Goal: Task Accomplishment & Management: Use online tool/utility

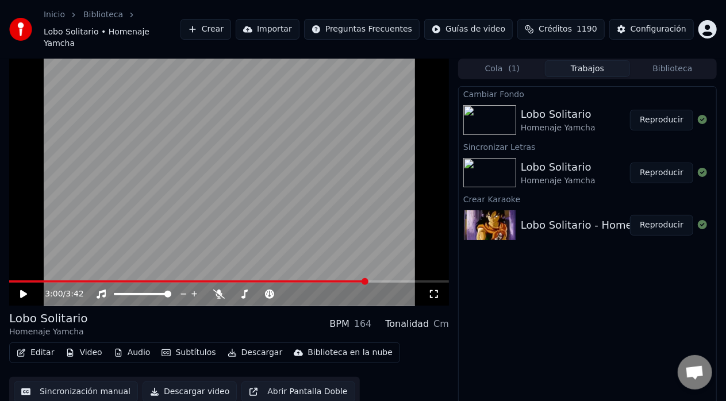
click at [653, 110] on button "Reproducir" at bounding box center [661, 120] width 63 height 21
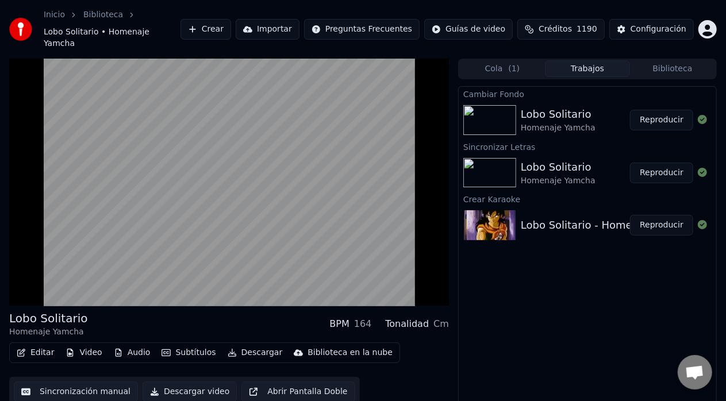
click at [186, 382] on button "Descargar video" at bounding box center [190, 392] width 94 height 21
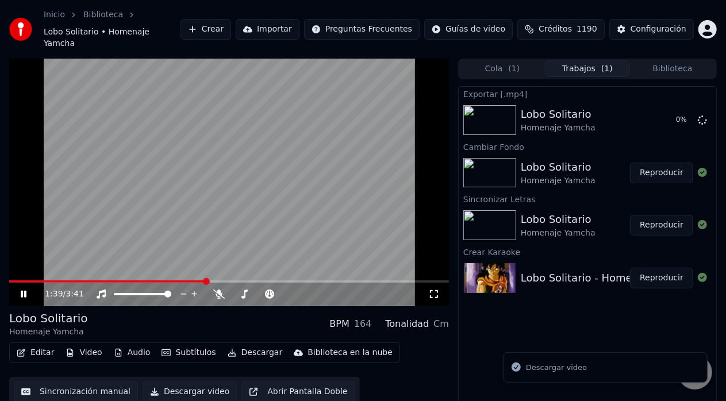
click at [24, 290] on icon at bounding box center [31, 294] width 26 height 9
click at [26, 153] on video at bounding box center [229, 182] width 440 height 247
click at [63, 267] on video at bounding box center [229, 182] width 440 height 247
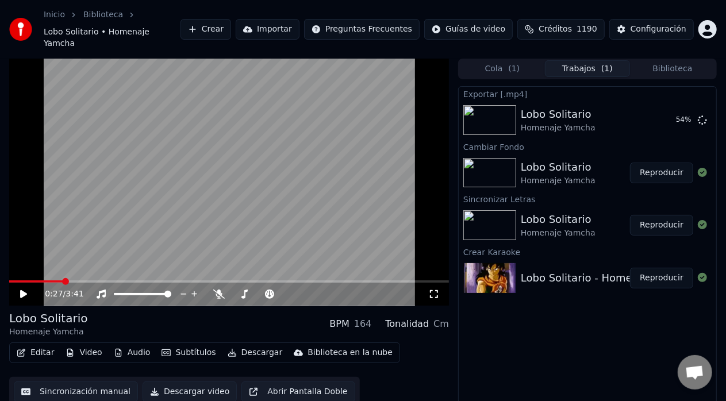
click at [62, 281] on span at bounding box center [35, 282] width 53 height 2
click at [28, 290] on icon at bounding box center [31, 294] width 26 height 9
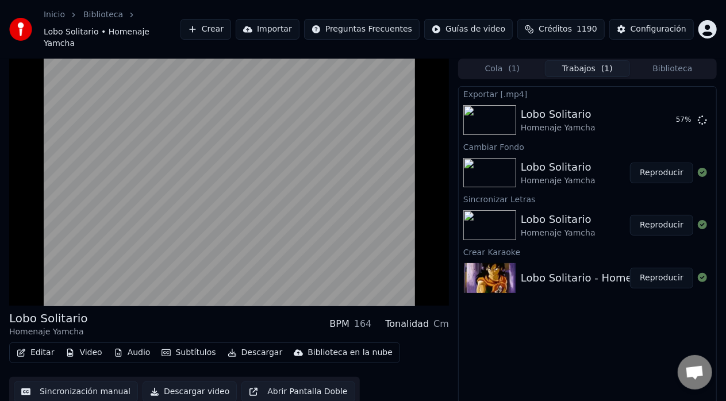
click at [455, 201] on div "Lobo Solitario Homenaje Yamcha BPM 164 Tonalidad Cm Editar Video Audio Subtítul…" at bounding box center [363, 243] width 726 height 369
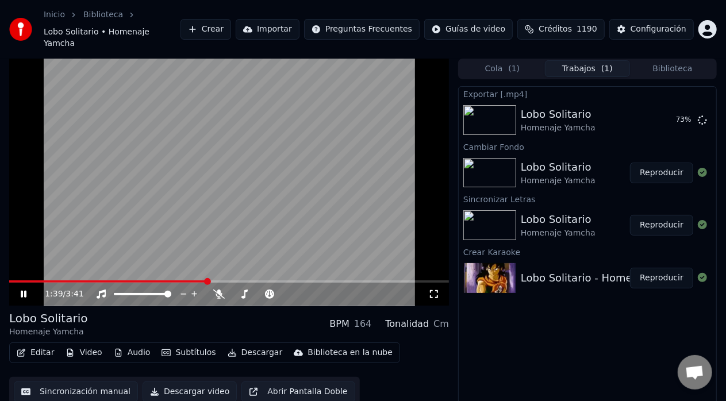
click at [17, 289] on div "1:39 / 3:41" at bounding box center [229, 294] width 431 height 11
click at [21, 291] on icon at bounding box center [24, 294] width 6 height 7
click at [661, 110] on button "Mostrar" at bounding box center [668, 120] width 51 height 21
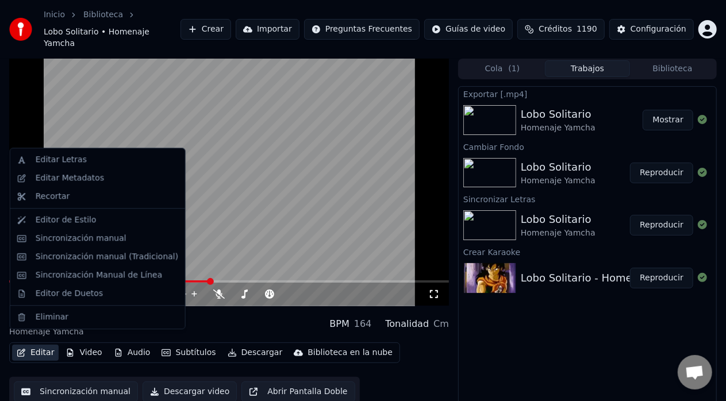
click at [39, 345] on button "Editar" at bounding box center [35, 353] width 47 height 16
click at [52, 185] on div "Editar Metadatos" at bounding box center [98, 178] width 170 height 18
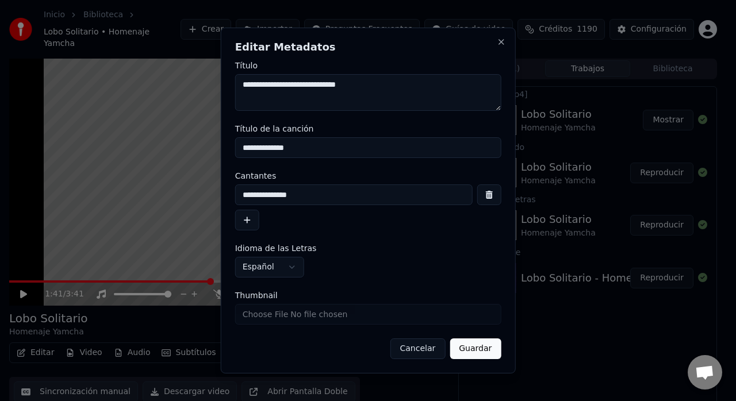
drag, startPoint x: 370, startPoint y: 87, endPoint x: 294, endPoint y: 89, distance: 75.9
click at [294, 89] on textarea "**********" at bounding box center [368, 92] width 266 height 37
drag, startPoint x: 294, startPoint y: 89, endPoint x: 302, endPoint y: 89, distance: 8.1
click at [302, 89] on textarea "**********" at bounding box center [368, 92] width 266 height 37
type textarea "**********"
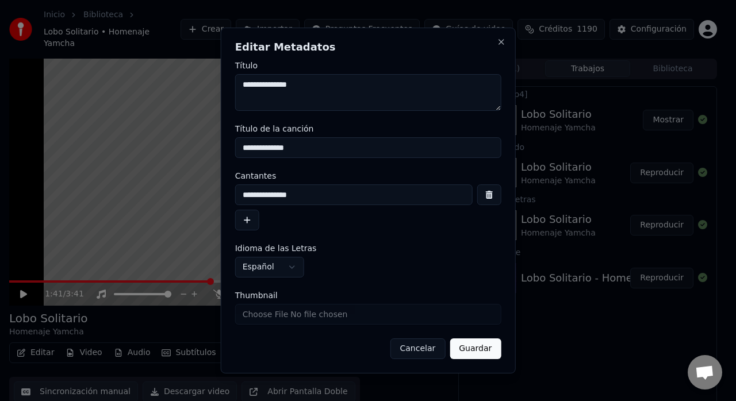
drag, startPoint x: 297, startPoint y: 149, endPoint x: 201, endPoint y: 151, distance: 95.5
click at [201, 151] on body "**********" at bounding box center [363, 200] width 726 height 401
drag, startPoint x: 317, startPoint y: 197, endPoint x: 164, endPoint y: 218, distance: 154.5
click at [164, 218] on body "**********" at bounding box center [363, 200] width 726 height 401
click at [470, 351] on button "Guardar" at bounding box center [475, 349] width 51 height 21
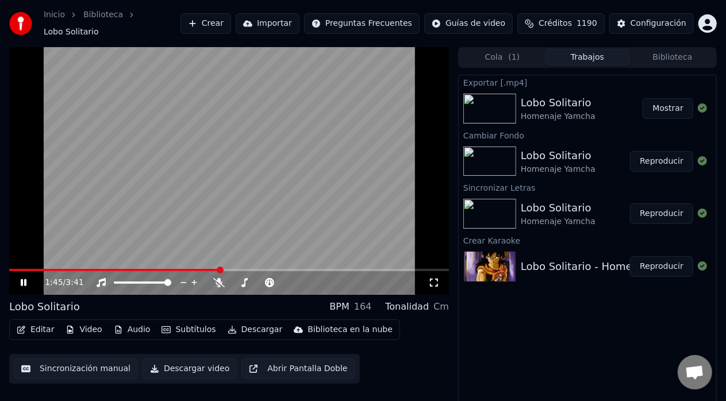
click at [26, 278] on icon at bounding box center [31, 282] width 26 height 9
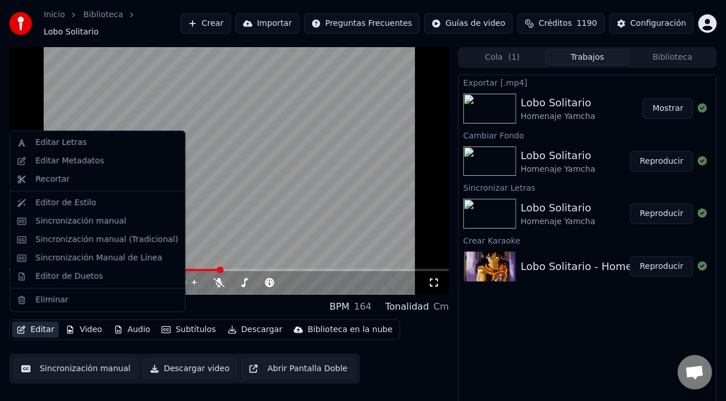
click at [37, 325] on button "Editar" at bounding box center [35, 330] width 47 height 16
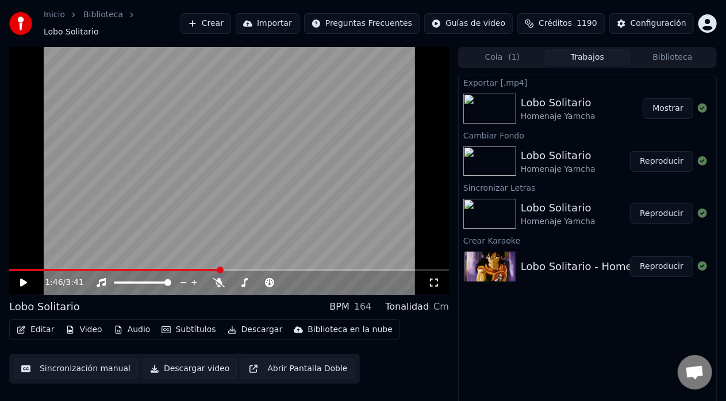
click at [58, 366] on button "Sincronización manual" at bounding box center [76, 369] width 124 height 21
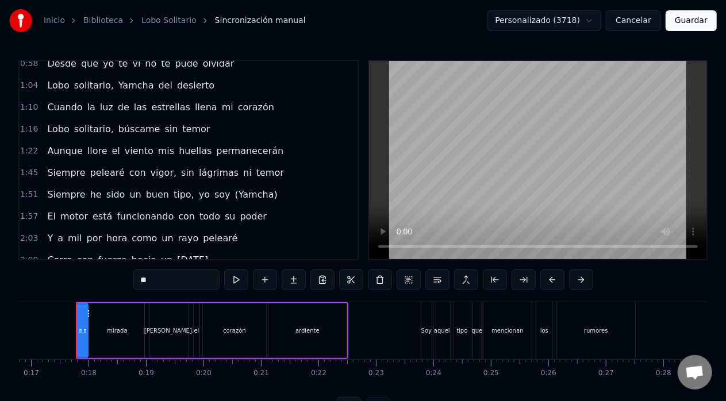
scroll to position [162, 0]
click at [178, 149] on span "huellas" at bounding box center [195, 149] width 35 height 13
type input "*******"
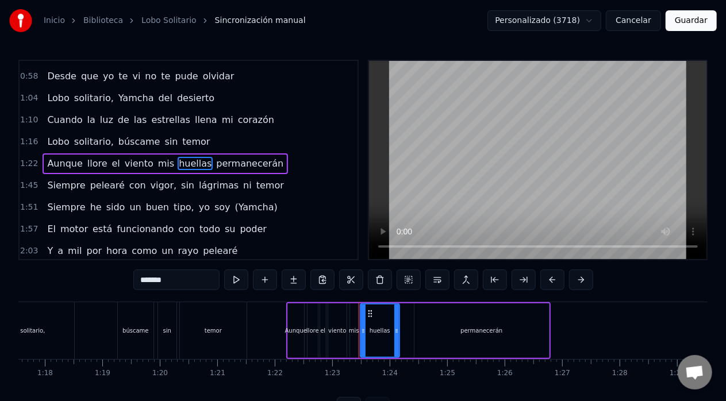
scroll to position [0, 4741]
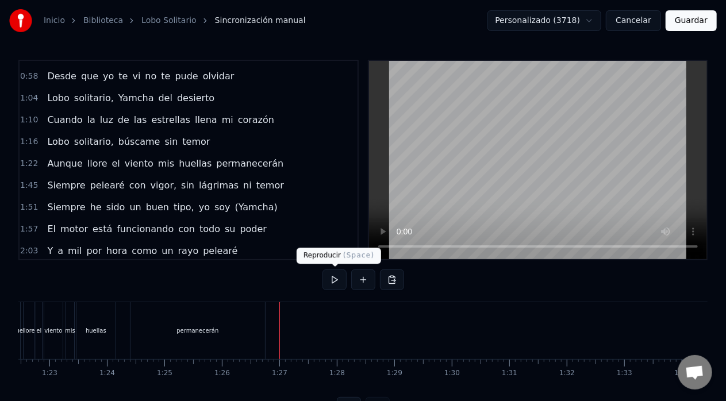
click at [338, 277] on button at bounding box center [335, 280] width 24 height 21
click at [332, 281] on button at bounding box center [335, 280] width 24 height 21
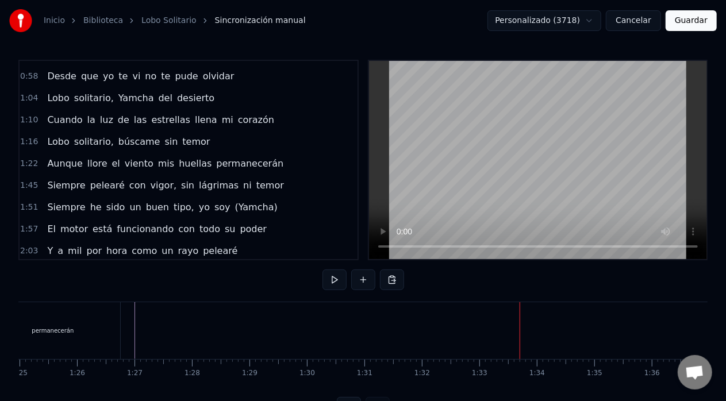
scroll to position [0, 4879]
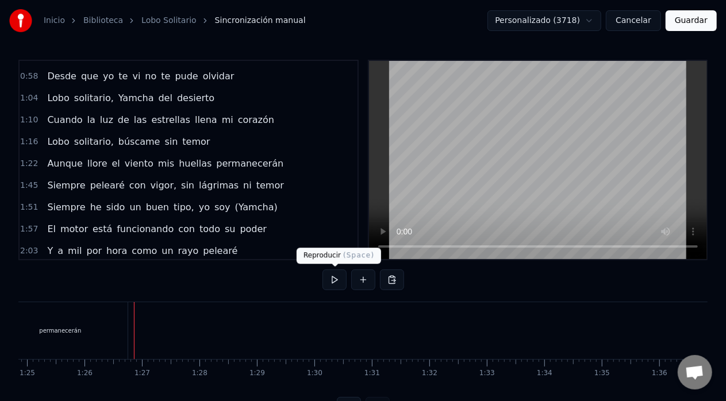
click at [335, 275] on button at bounding box center [335, 280] width 24 height 21
click at [335, 282] on button at bounding box center [335, 280] width 24 height 21
drag, startPoint x: 293, startPoint y: 301, endPoint x: 193, endPoint y: 331, distance: 104.4
click at [193, 331] on div at bounding box center [193, 330] width 1 height 57
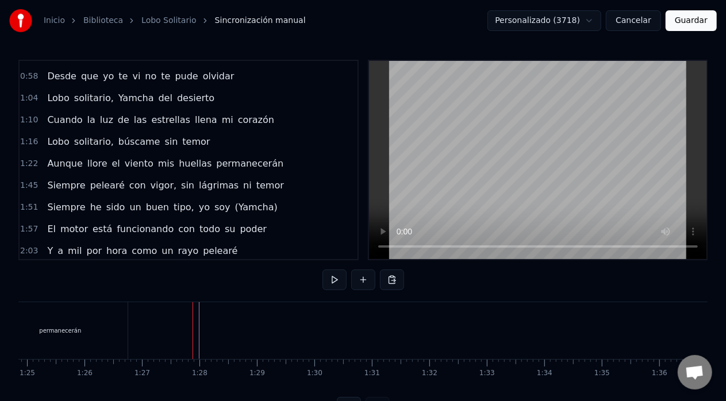
click at [193, 331] on div at bounding box center [193, 330] width 1 height 57
drag, startPoint x: 198, startPoint y: 320, endPoint x: 191, endPoint y: 321, distance: 7.6
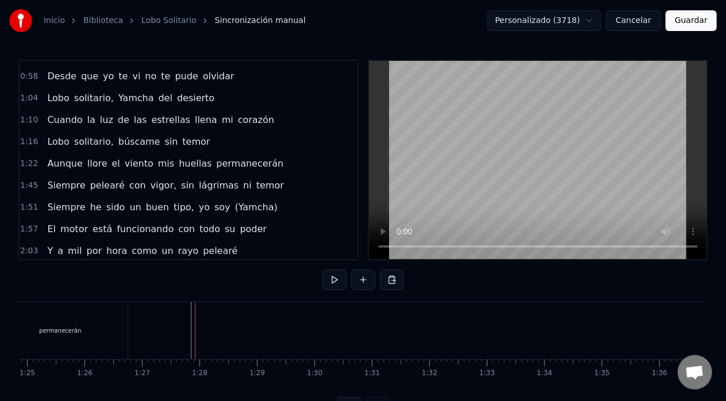
click at [195, 322] on div at bounding box center [195, 330] width 1 height 57
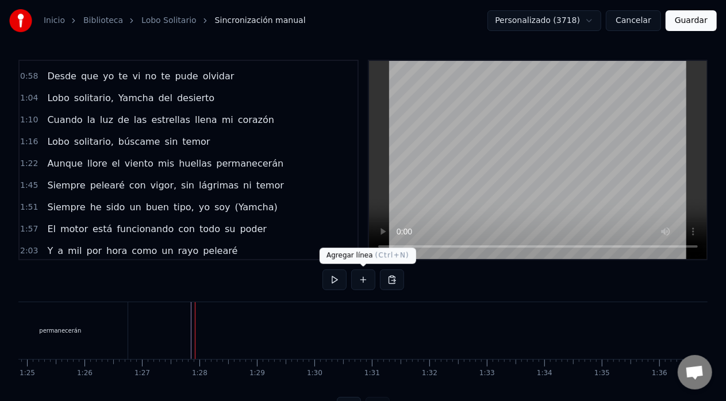
click at [362, 279] on button at bounding box center [363, 280] width 24 height 21
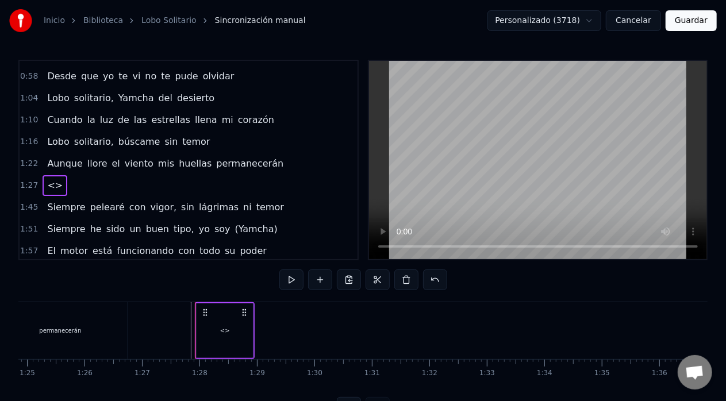
click at [52, 185] on span "<>" at bounding box center [55, 185] width 18 height 13
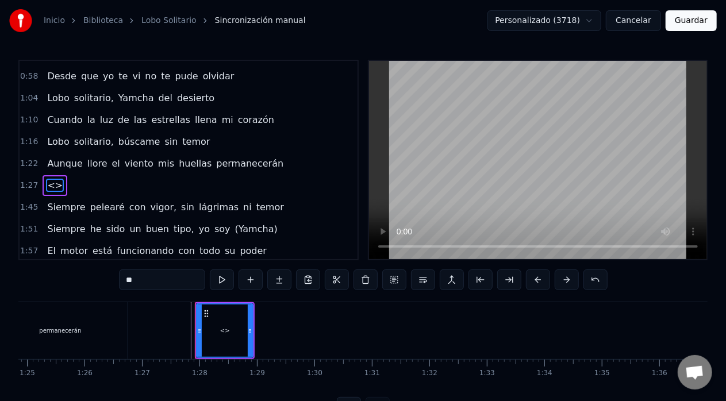
scroll to position [169, 0]
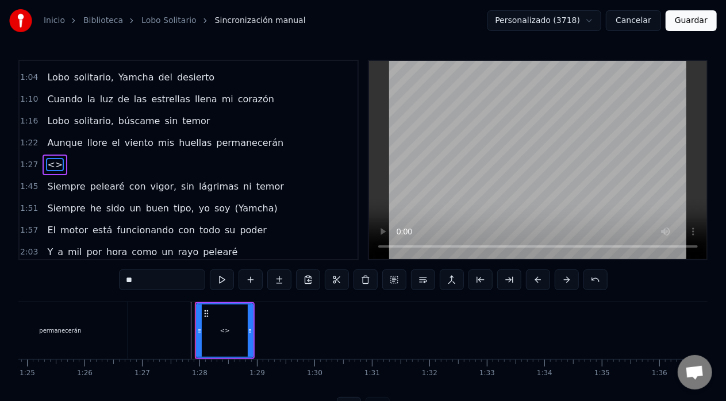
drag, startPoint x: 147, startPoint y: 279, endPoint x: 129, endPoint y: 278, distance: 18.4
click at [129, 278] on input "**" at bounding box center [162, 280] width 86 height 21
type input "*"
drag, startPoint x: 251, startPoint y: 328, endPoint x: 222, endPoint y: 338, distance: 30.9
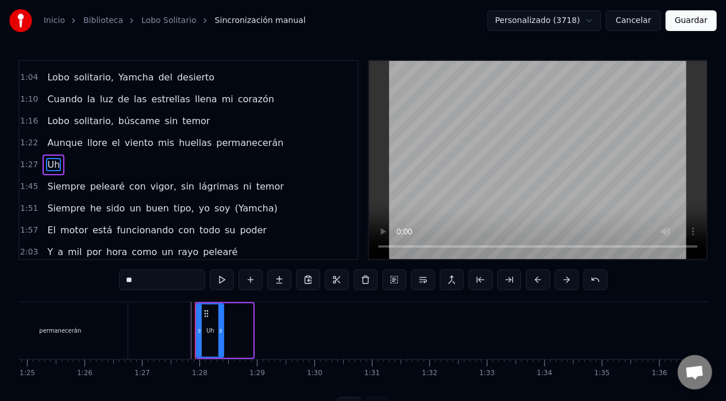
click at [222, 338] on div at bounding box center [220, 331] width 5 height 52
click at [220, 338] on div at bounding box center [219, 331] width 5 height 52
type input "**"
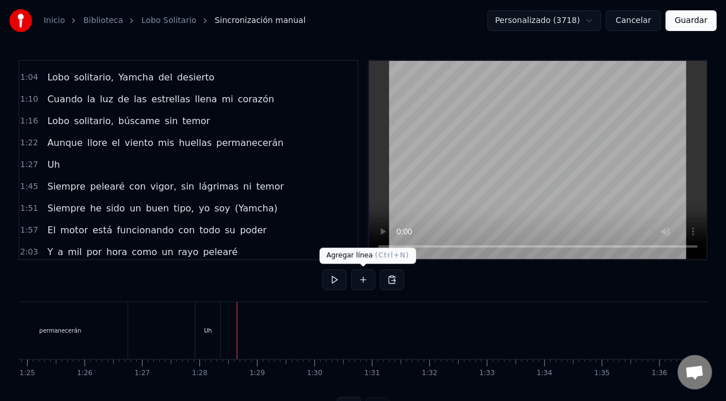
click at [366, 278] on button at bounding box center [363, 280] width 24 height 21
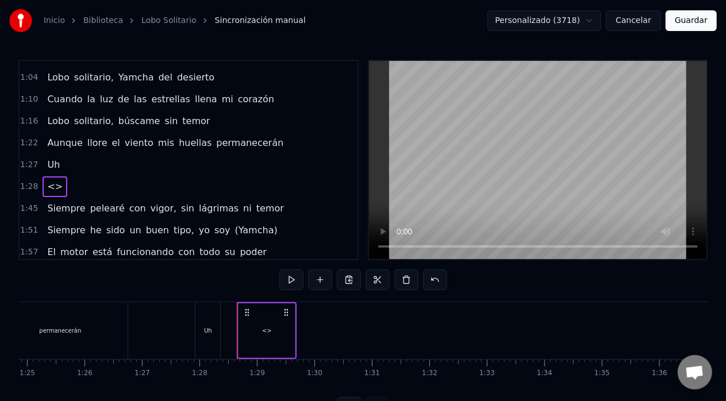
click at [267, 330] on div "<>" at bounding box center [267, 331] width 10 height 9
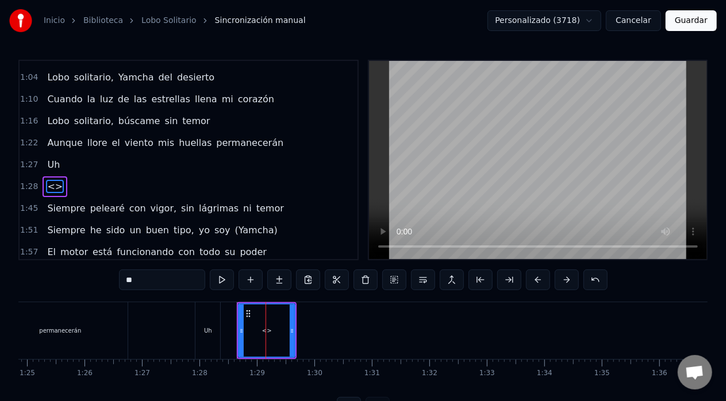
scroll to position [190, 0]
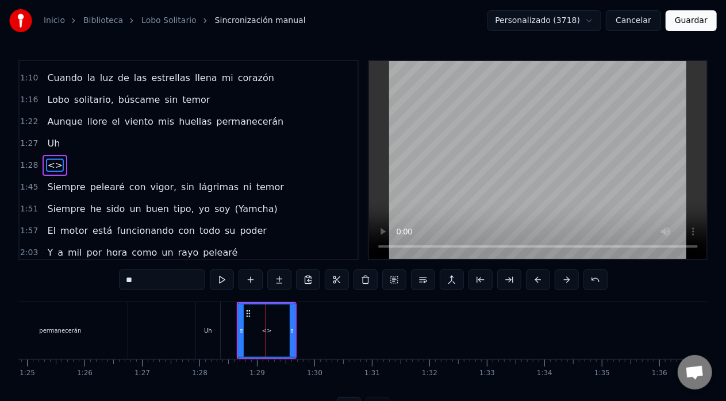
drag, startPoint x: 154, startPoint y: 284, endPoint x: 123, endPoint y: 284, distance: 31.0
click at [123, 284] on input "**" at bounding box center [162, 280] width 86 height 21
click at [274, 329] on div "a" at bounding box center [266, 331] width 55 height 52
type input "*******"
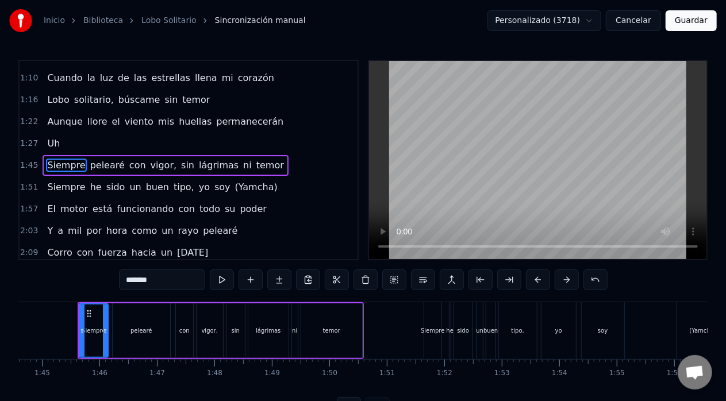
scroll to position [0, 6015]
click at [60, 140] on div "Uh" at bounding box center [54, 143] width 22 height 21
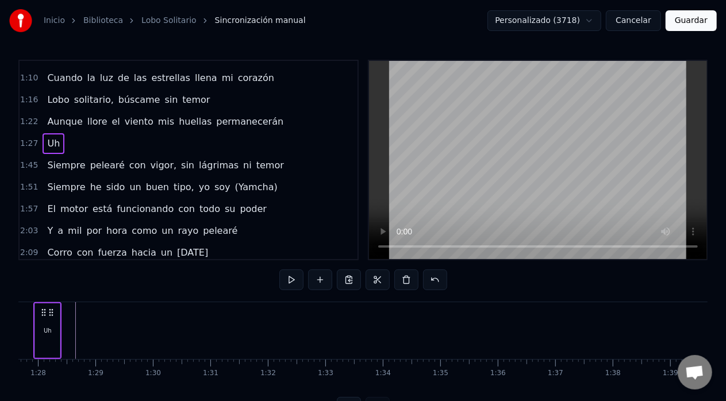
scroll to position [0, 4998]
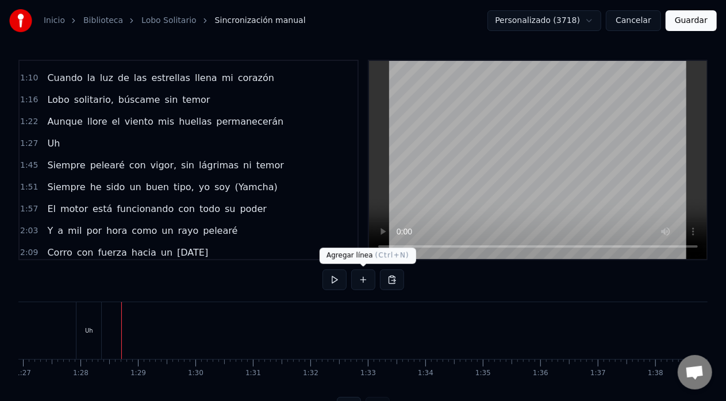
click at [365, 280] on button at bounding box center [363, 280] width 24 height 21
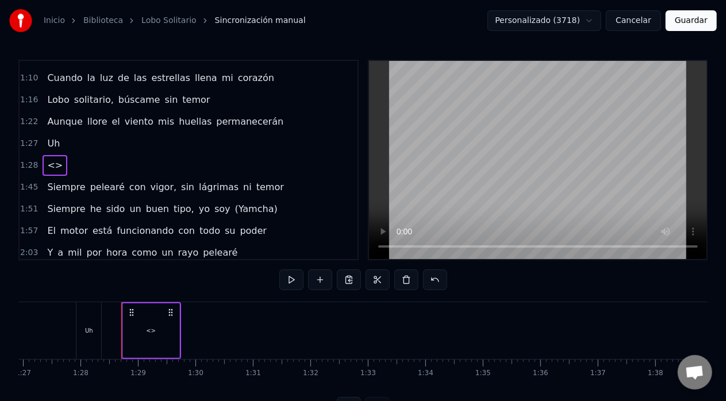
click at [49, 160] on span "<>" at bounding box center [55, 165] width 18 height 13
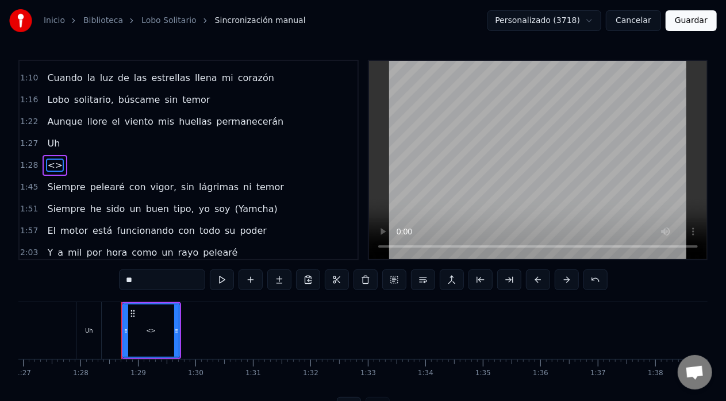
drag, startPoint x: 147, startPoint y: 281, endPoint x: 126, endPoint y: 281, distance: 20.7
click at [126, 281] on input "**" at bounding box center [162, 280] width 86 height 21
type input "*"
drag, startPoint x: 175, startPoint y: 330, endPoint x: 147, endPoint y: 338, distance: 28.7
click at [147, 338] on div at bounding box center [149, 331] width 5 height 52
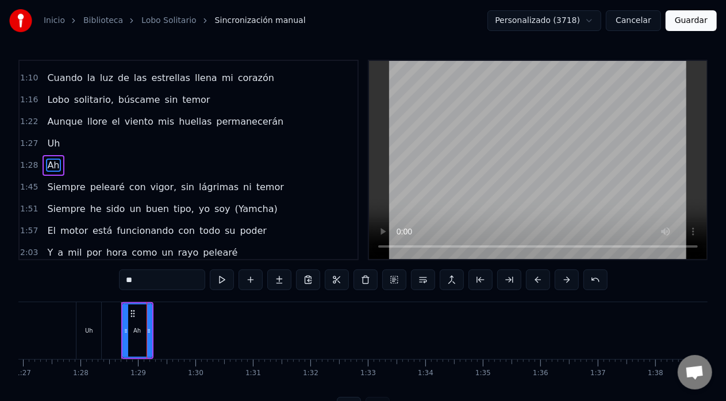
type input "**"
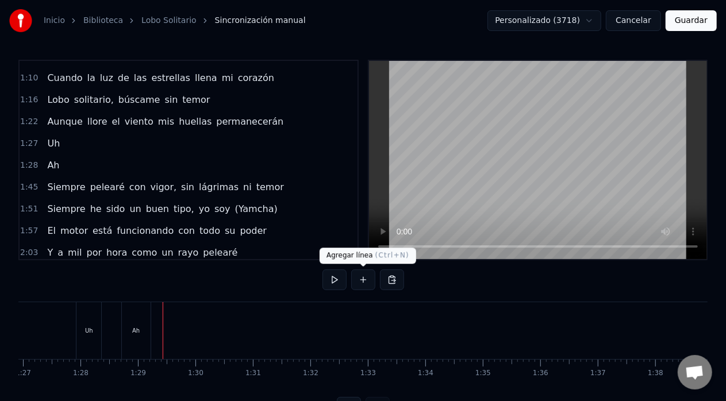
click at [362, 279] on button at bounding box center [363, 280] width 24 height 21
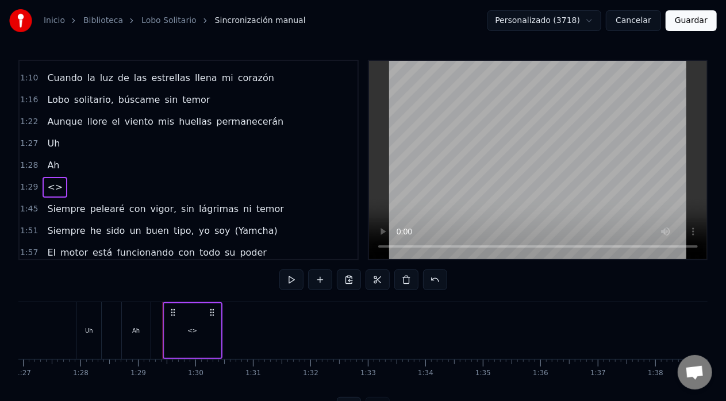
drag, startPoint x: 218, startPoint y: 333, endPoint x: 186, endPoint y: 328, distance: 33.3
click at [186, 328] on div "<>" at bounding box center [192, 331] width 56 height 55
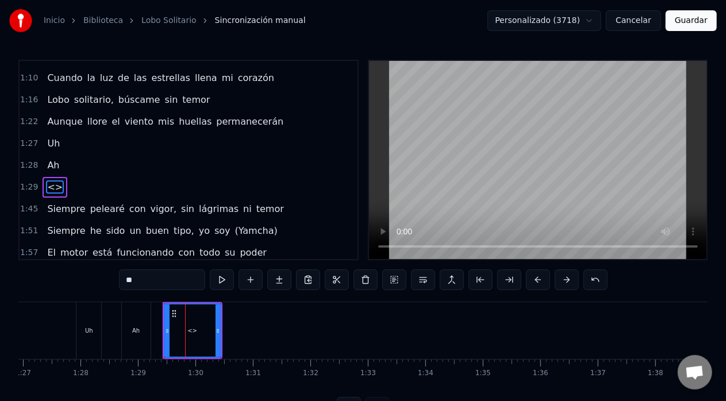
scroll to position [212, 0]
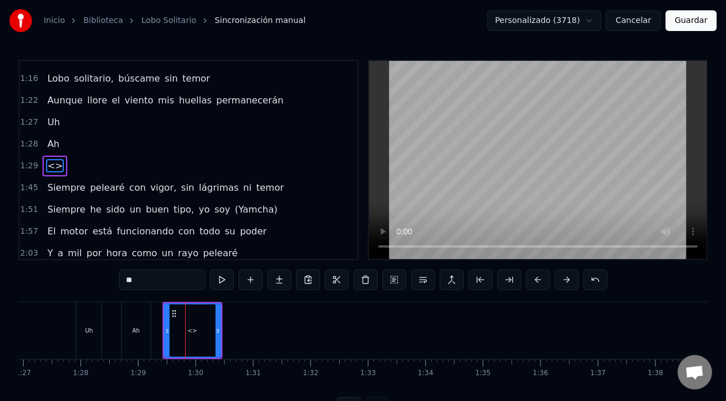
click at [186, 328] on div "<>" at bounding box center [192, 331] width 55 height 52
drag, startPoint x: 147, startPoint y: 282, endPoint x: 126, endPoint y: 282, distance: 20.7
click at [126, 282] on input "**" at bounding box center [162, 280] width 86 height 21
drag, startPoint x: 218, startPoint y: 329, endPoint x: 191, endPoint y: 333, distance: 27.9
click at [191, 333] on icon at bounding box center [190, 331] width 5 height 9
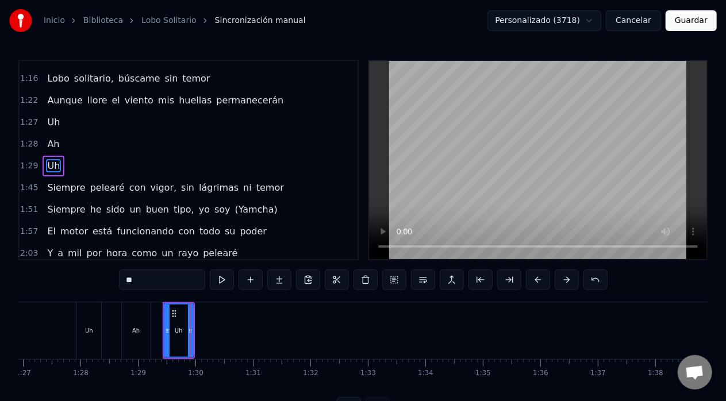
type input "**"
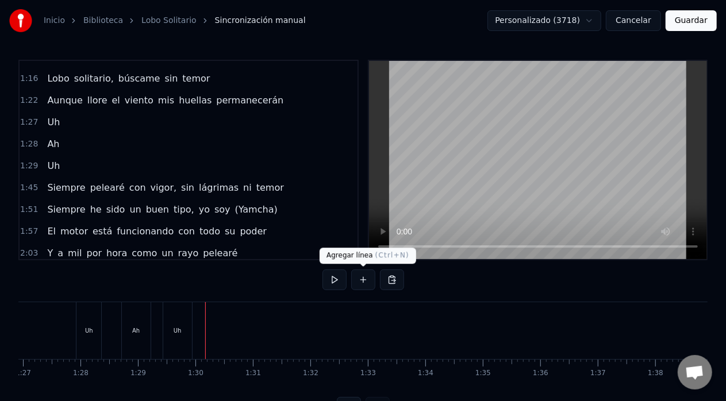
click at [361, 278] on button at bounding box center [363, 280] width 24 height 21
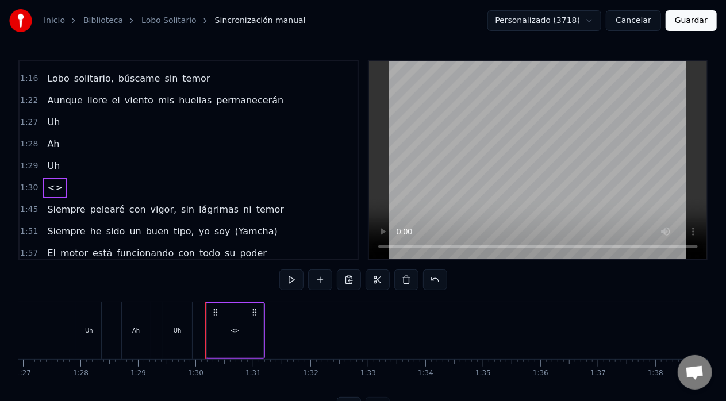
click at [240, 330] on div "<>" at bounding box center [235, 331] width 56 height 55
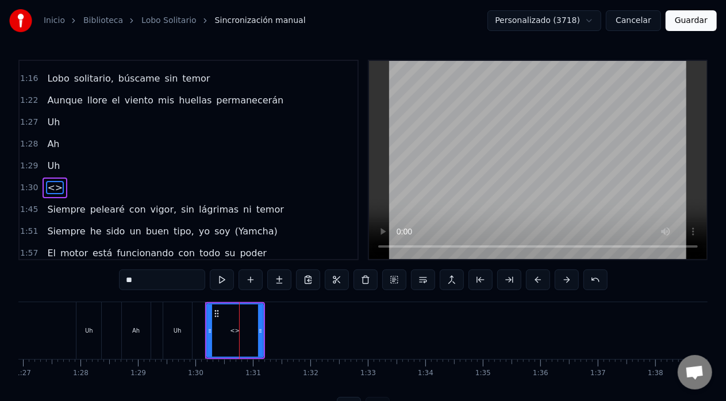
scroll to position [233, 0]
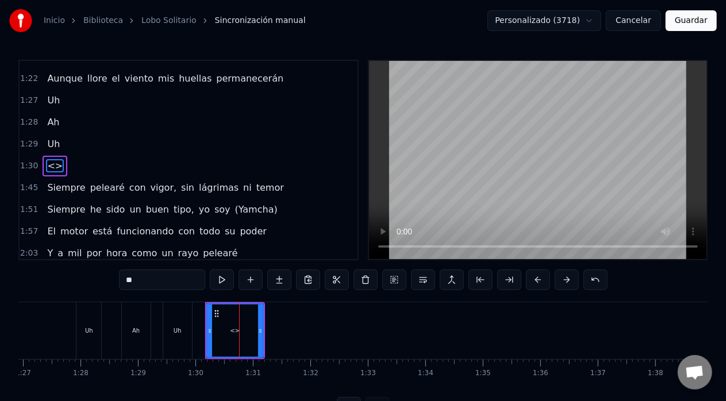
drag, startPoint x: 143, startPoint y: 281, endPoint x: 117, endPoint y: 281, distance: 25.9
click at [117, 281] on div "0:17 La mirada [PERSON_NAME], el corazón ardiente 0:23 Soy aquel tipo que menci…" at bounding box center [362, 239] width 689 height 358
drag, startPoint x: 259, startPoint y: 332, endPoint x: 232, endPoint y: 333, distance: 27.6
click at [232, 333] on icon at bounding box center [233, 331] width 5 height 9
type input "**"
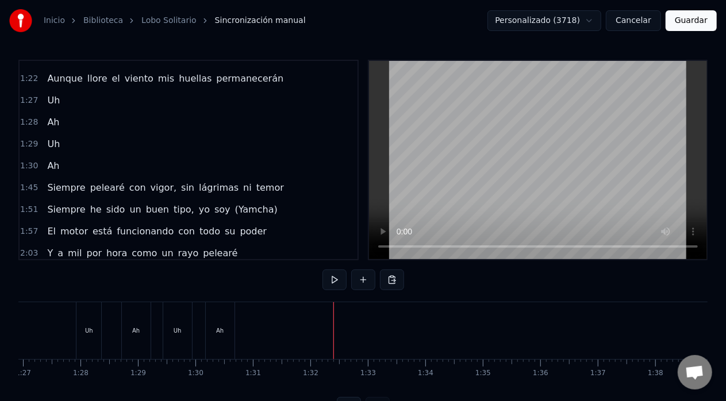
drag, startPoint x: 232, startPoint y: 333, endPoint x: 331, endPoint y: 317, distance: 100.2
click at [363, 282] on button at bounding box center [363, 280] width 24 height 21
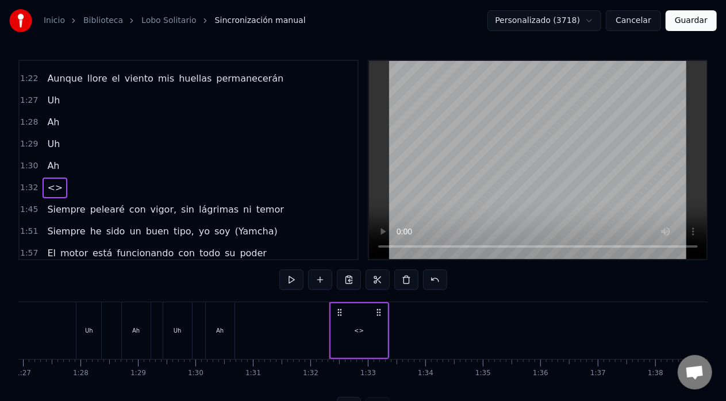
click at [51, 181] on span "<>" at bounding box center [55, 187] width 18 height 13
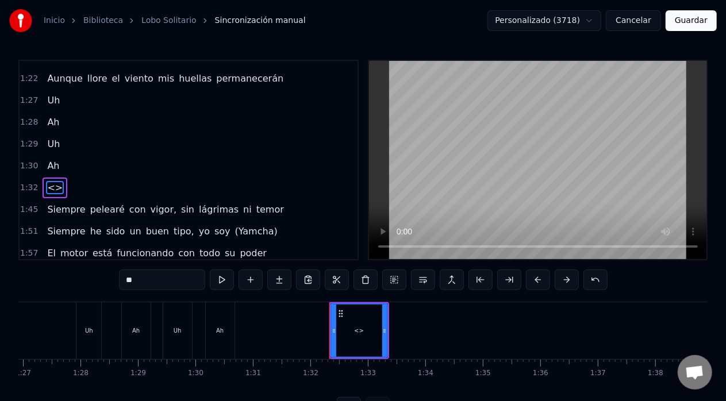
scroll to position [255, 0]
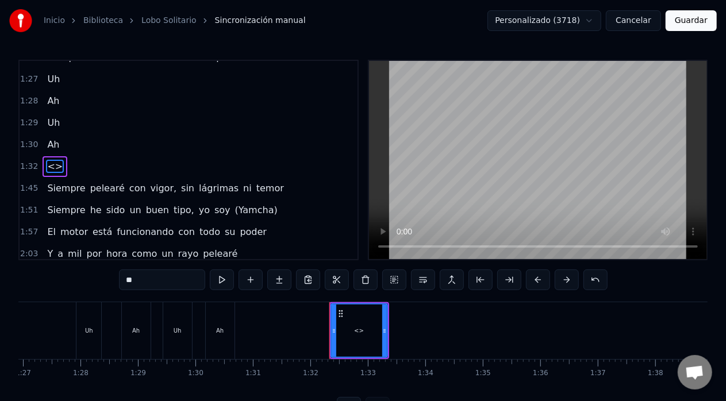
drag, startPoint x: 148, startPoint y: 286, endPoint x: 126, endPoint y: 282, distance: 22.7
click at [126, 282] on input "**" at bounding box center [162, 280] width 86 height 21
drag, startPoint x: 128, startPoint y: 281, endPoint x: 154, endPoint y: 283, distance: 25.9
click at [154, 283] on input "**" at bounding box center [162, 280] width 86 height 21
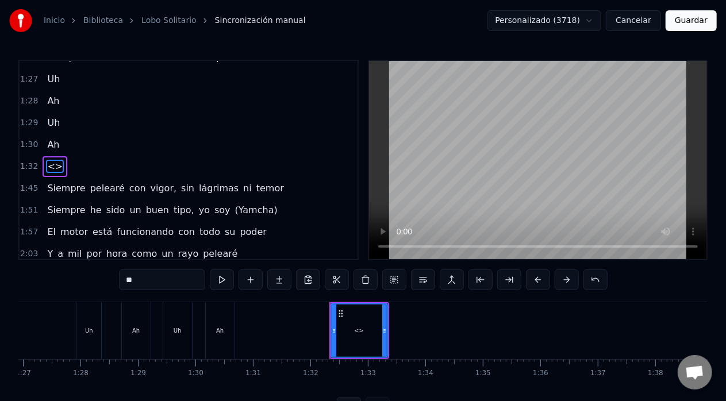
paste input "**********"
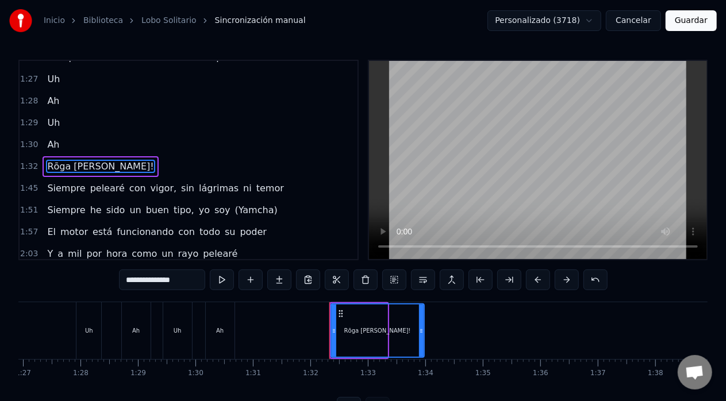
drag, startPoint x: 384, startPoint y: 324, endPoint x: 421, endPoint y: 327, distance: 36.9
click at [421, 327] on div at bounding box center [421, 331] width 5 height 52
type input "**********"
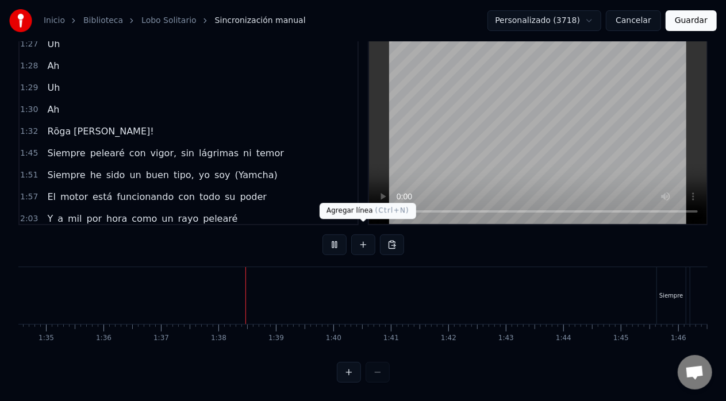
scroll to position [0, 5572]
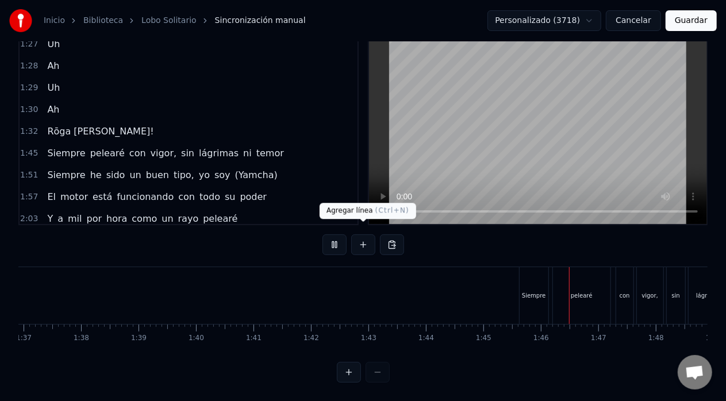
click at [361, 235] on button at bounding box center [363, 245] width 24 height 21
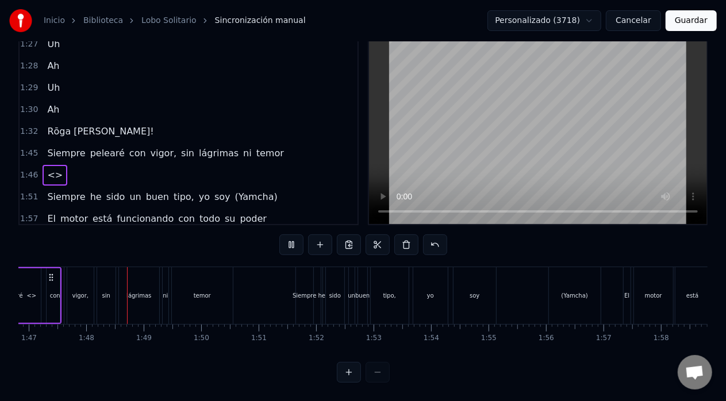
scroll to position [0, 6154]
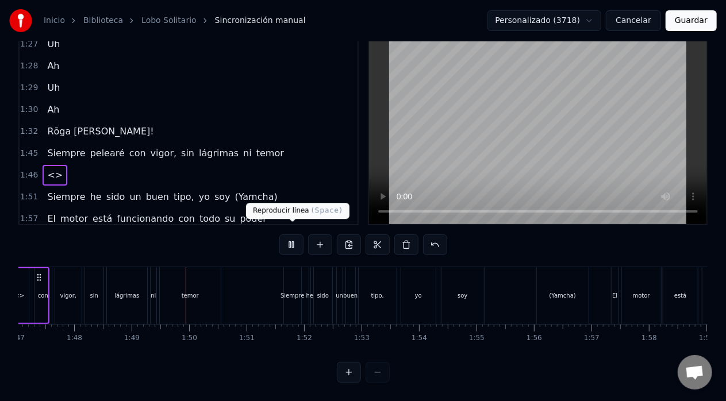
click at [292, 236] on button at bounding box center [291, 245] width 24 height 21
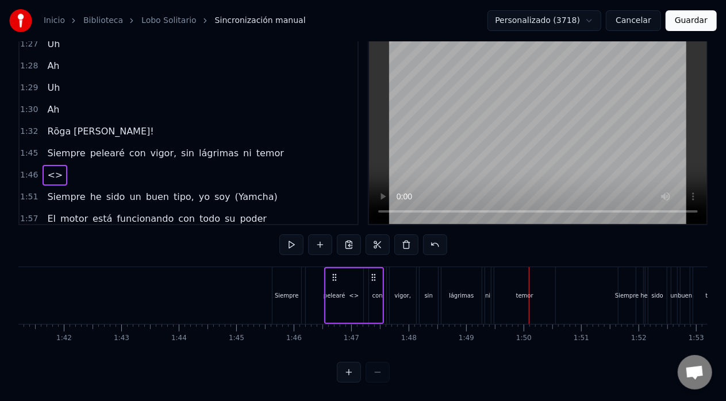
scroll to position [0, 5812]
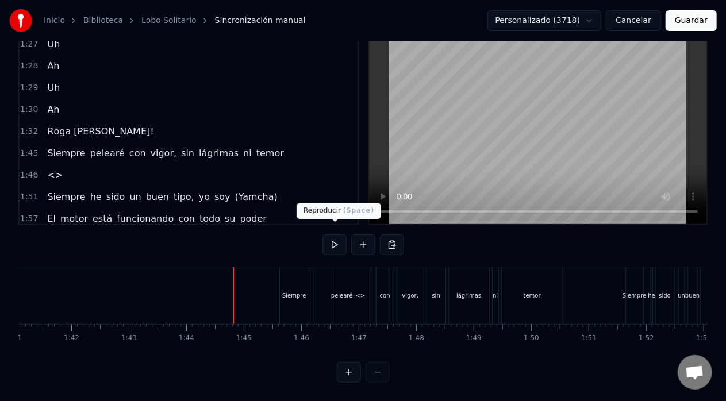
click at [332, 235] on button at bounding box center [335, 245] width 24 height 21
click at [339, 238] on button at bounding box center [335, 245] width 24 height 21
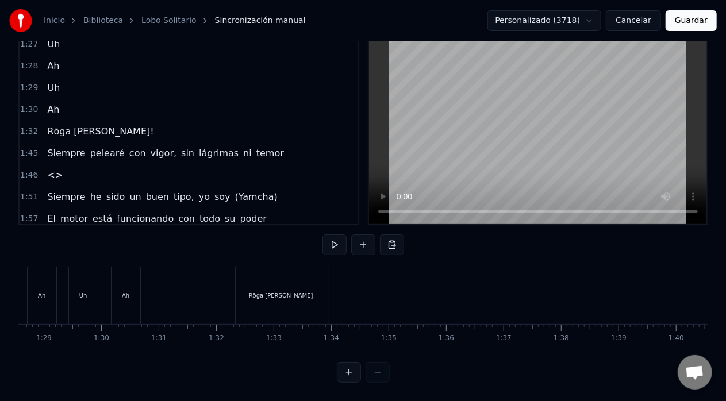
scroll to position [0, 5100]
click at [685, 22] on button "Guardar" at bounding box center [691, 20] width 51 height 21
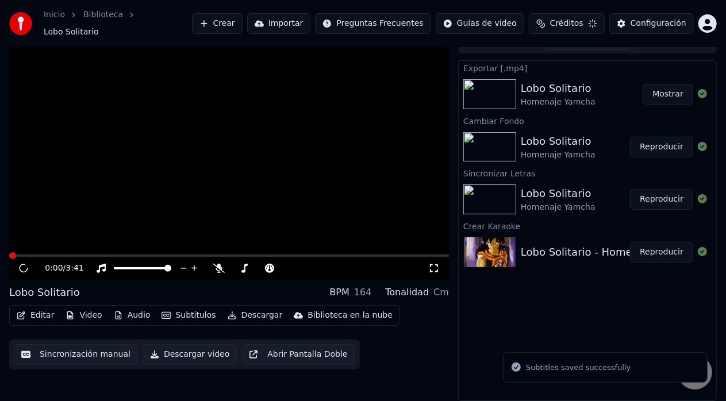
scroll to position [9, 0]
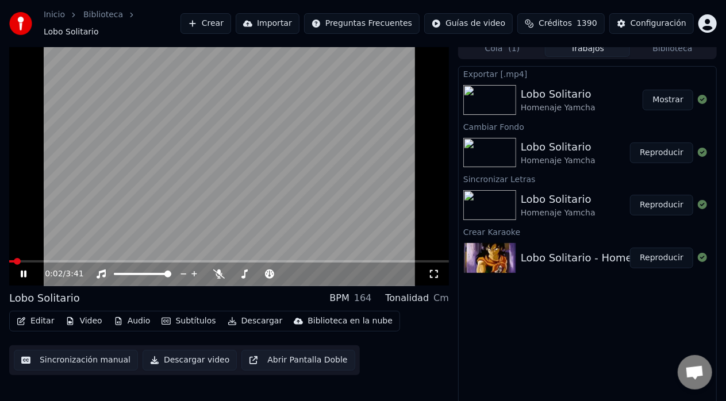
click at [26, 271] on icon at bounding box center [24, 274] width 6 height 7
click at [154, 352] on button "Descargar video" at bounding box center [190, 360] width 94 height 21
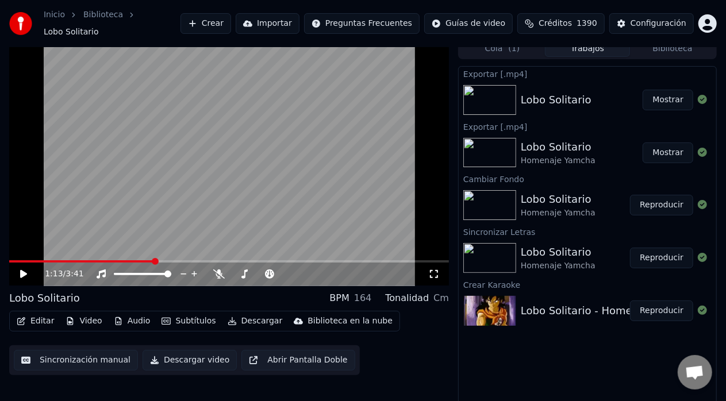
click at [154, 260] on span at bounding box center [229, 261] width 440 height 2
